Goal: Task Accomplishment & Management: Use online tool/utility

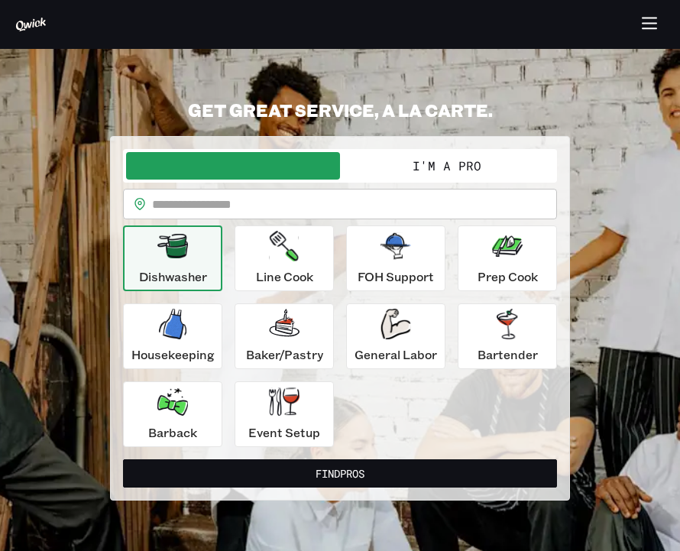
click at [663, 18] on button "button" at bounding box center [650, 25] width 30 height 30
click at [643, 30] on icon "button" at bounding box center [650, 25] width 18 height 18
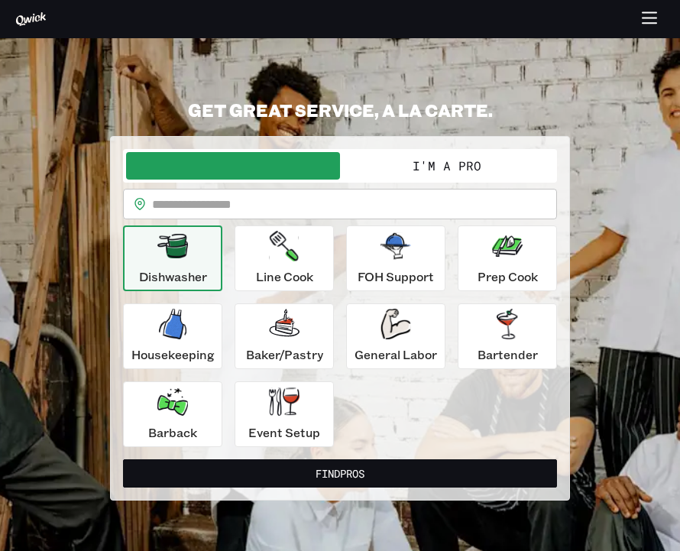
click at [647, 24] on icon "button" at bounding box center [650, 20] width 18 height 18
click at [655, 18] on icon "button" at bounding box center [649, 18] width 14 height 0
click at [662, 15] on button "button" at bounding box center [650, 20] width 30 height 30
click at [655, 15] on icon "button" at bounding box center [650, 20] width 18 height 18
click at [493, 175] on button "I'm a Pro" at bounding box center [447, 165] width 214 height 27
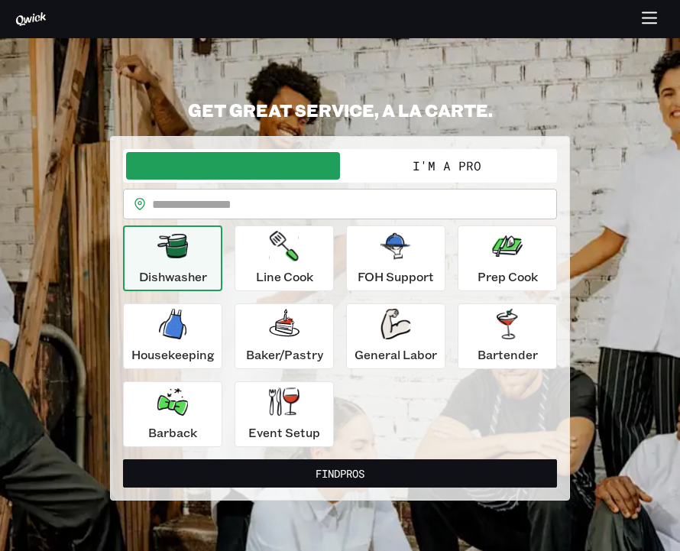
click at [476, 169] on button "I'm a Pro" at bounding box center [447, 165] width 214 height 27
click at [652, 18] on icon "button" at bounding box center [649, 18] width 14 height 0
click at [660, 15] on button "button" at bounding box center [650, 20] width 30 height 30
click at [645, 21] on icon "button" at bounding box center [650, 20] width 18 height 18
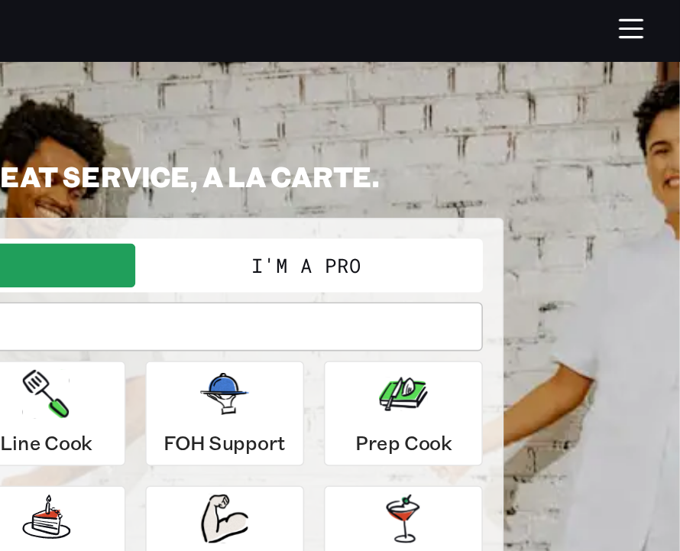
click at [642, 23] on icon "button" at bounding box center [649, 23] width 14 height 0
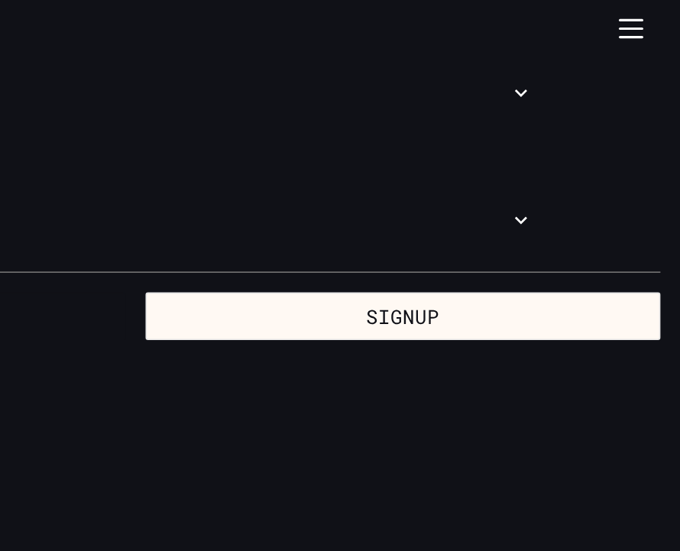
click at [642, 23] on icon "button" at bounding box center [649, 23] width 14 height 0
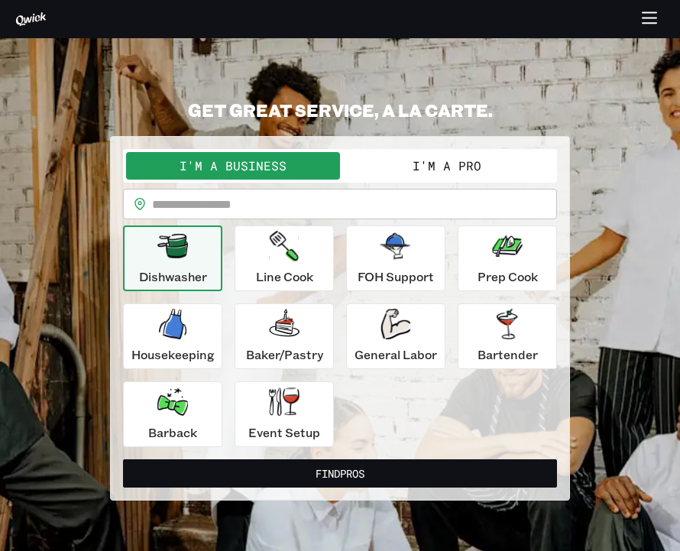
click at [286, 166] on button "I'm a Business" at bounding box center [233, 165] width 214 height 27
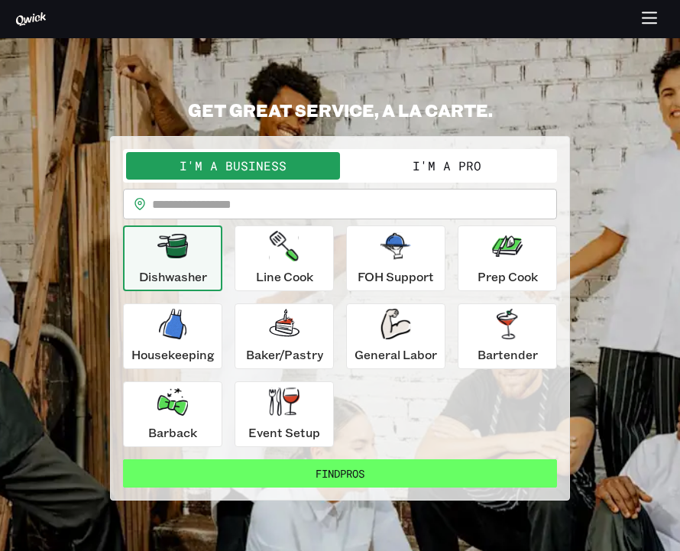
click at [370, 470] on button "Find Pros" at bounding box center [340, 473] width 434 height 28
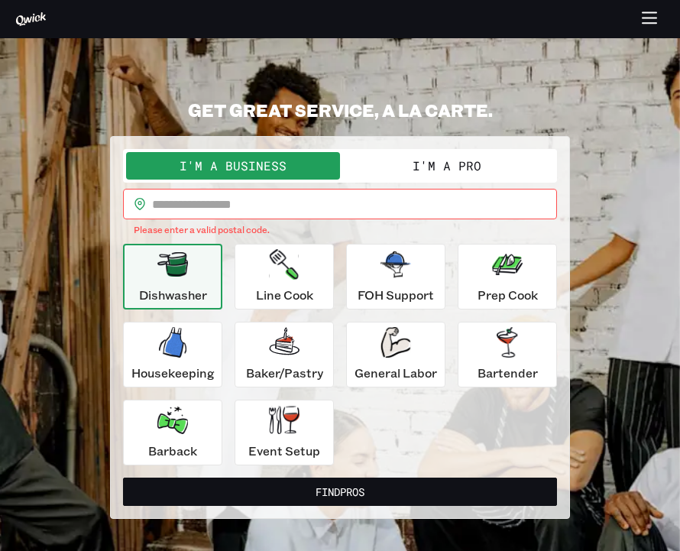
click at [46, 13] on icon at bounding box center [30, 18] width 31 height 15
click at [657, 16] on icon "button" at bounding box center [650, 20] width 18 height 18
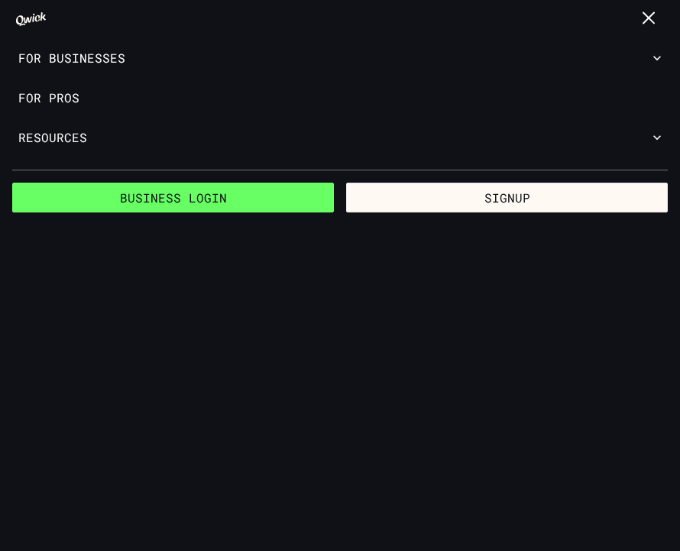
click at [191, 203] on link "Business Login" at bounding box center [172, 197] width 321 height 31
